Goal: Information Seeking & Learning: Find specific fact

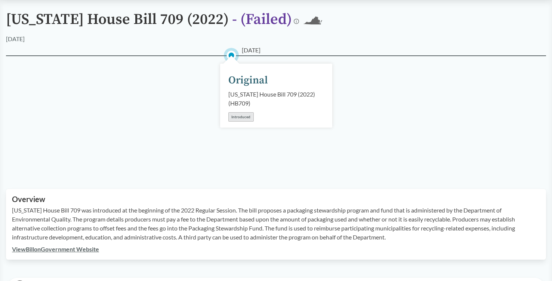
scroll to position [63, 0]
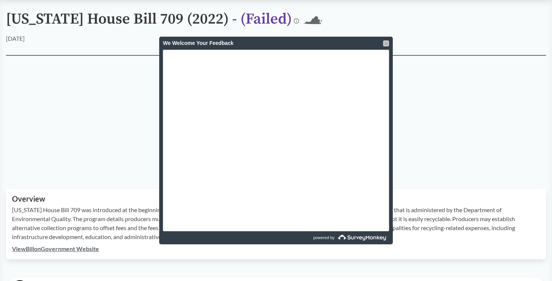
click at [388, 45] on div at bounding box center [386, 43] width 6 height 6
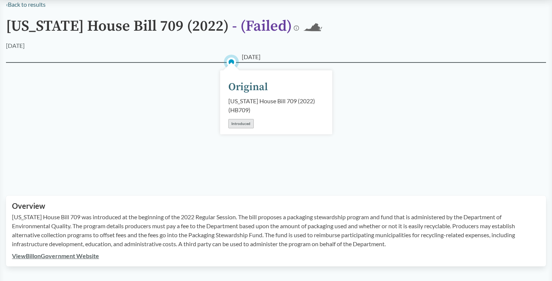
scroll to position [0, 0]
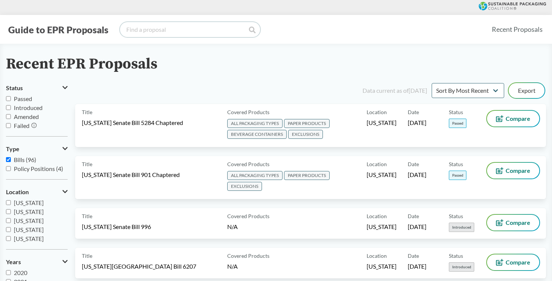
click at [151, 28] on input "search" at bounding box center [190, 29] width 140 height 15
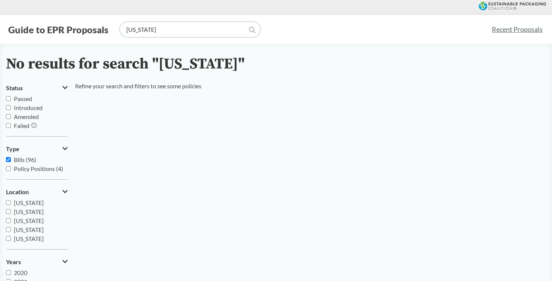
type input "[US_STATE]"
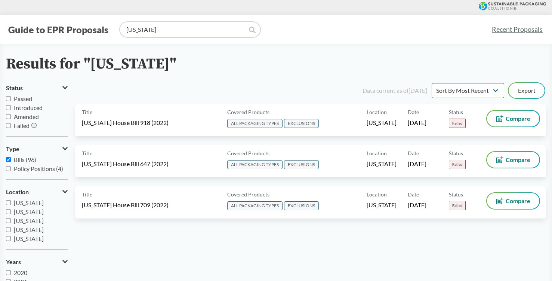
click at [156, 33] on input "[US_STATE]" at bounding box center [190, 29] width 140 height 15
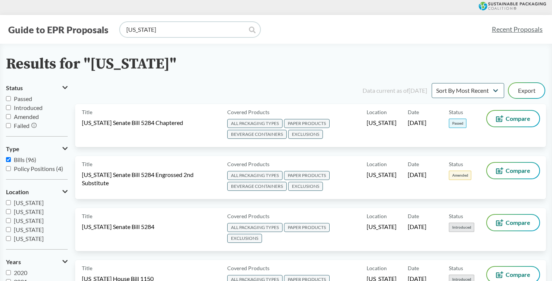
click at [159, 33] on input "[US_STATE]" at bounding box center [190, 29] width 140 height 15
type input "[US_STATE]"
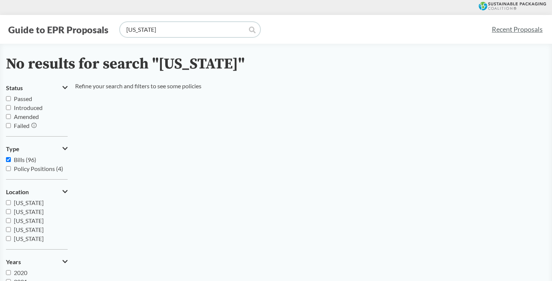
type input "[US_STATE]"
click at [380, 49] on main "No results for search "[US_STATE]" Status Passed Introduced Amended Failed Type…" at bounding box center [276, 199] width 552 height 311
